Goal: Task Accomplishment & Management: Manage account settings

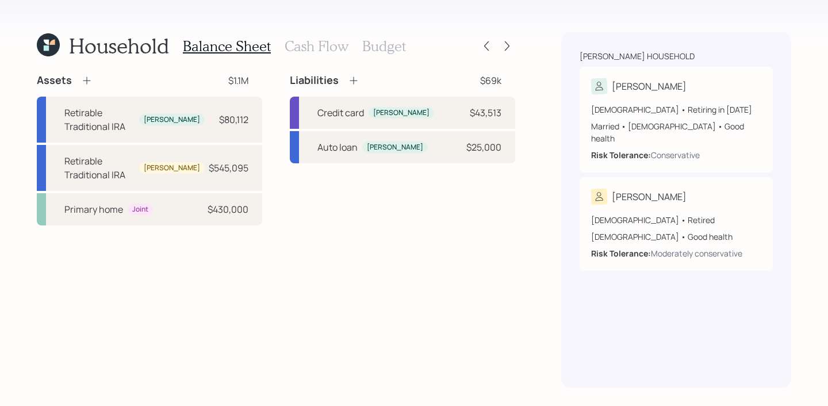
click at [49, 45] on icon at bounding box center [48, 44] width 23 height 23
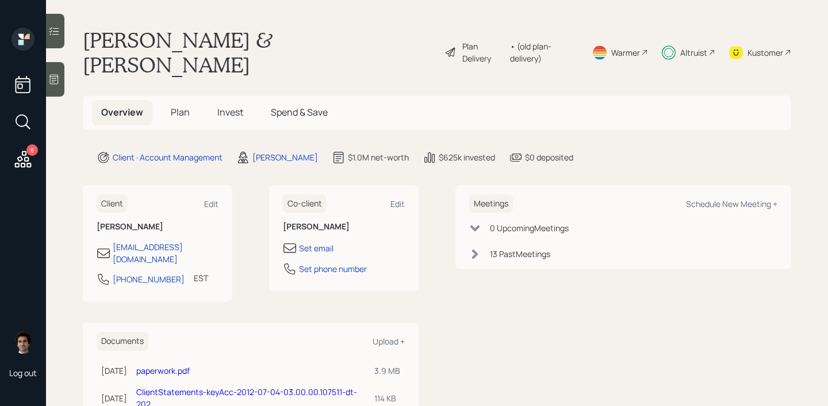
click at [28, 151] on div "8" at bounding box center [31, 149] width 11 height 11
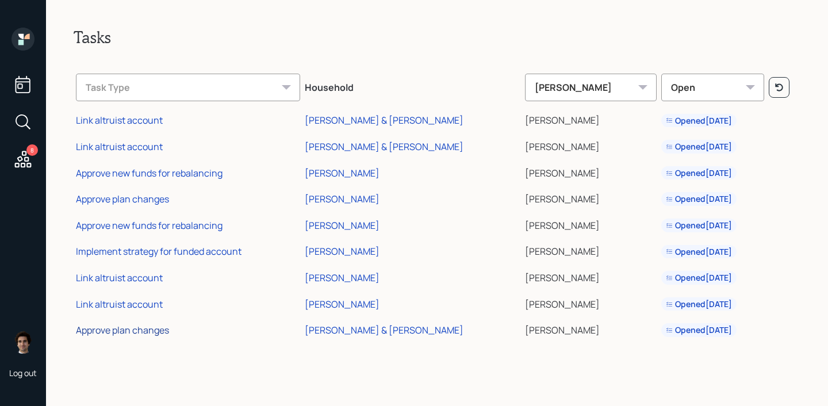
click at [111, 335] on div "Approve plan changes" at bounding box center [122, 330] width 93 height 13
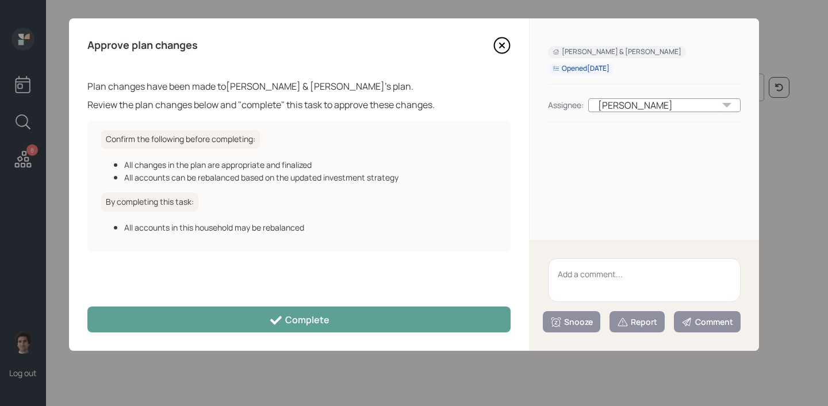
click at [247, 299] on div "Approve plan changes Plan changes have been made to [PERSON_NAME] & [PERSON_NAM…" at bounding box center [299, 184] width 460 height 332
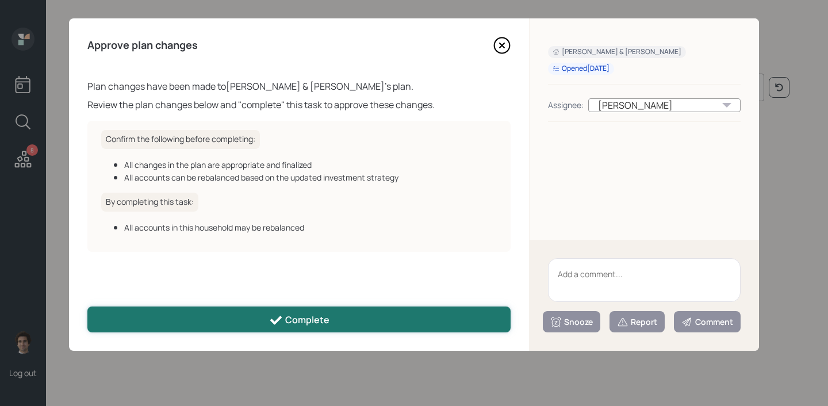
click at [249, 319] on button "Complete" at bounding box center [298, 319] width 423 height 26
